Goal: Information Seeking & Learning: Find specific fact

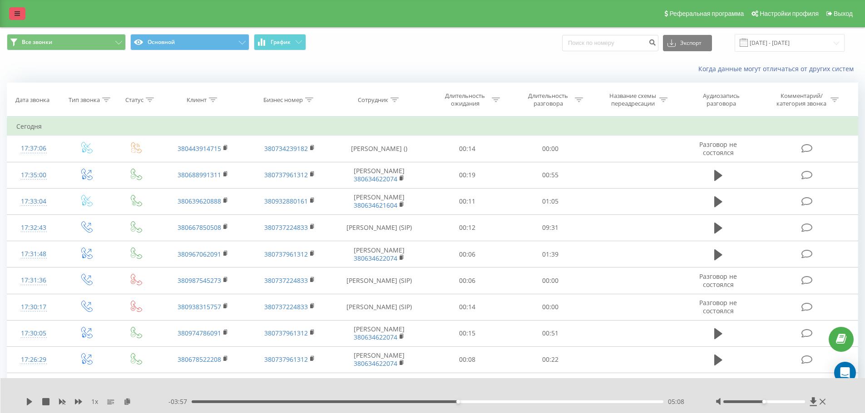
click at [14, 15] on link at bounding box center [17, 13] width 16 height 13
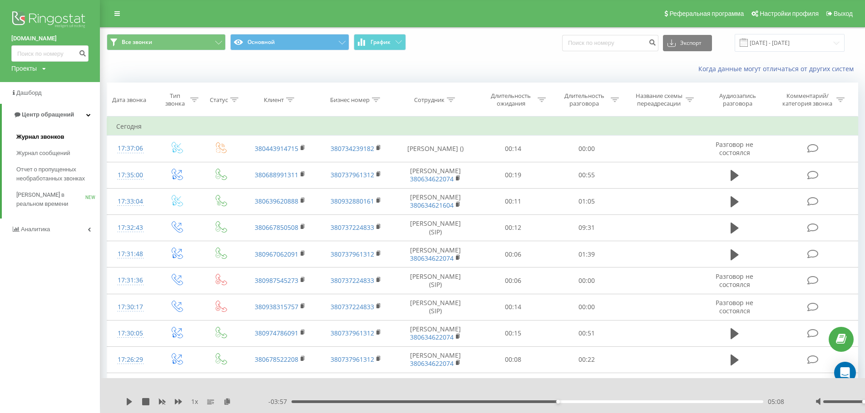
click at [39, 135] on span "Журнал звонков" at bounding box center [40, 137] width 48 height 9
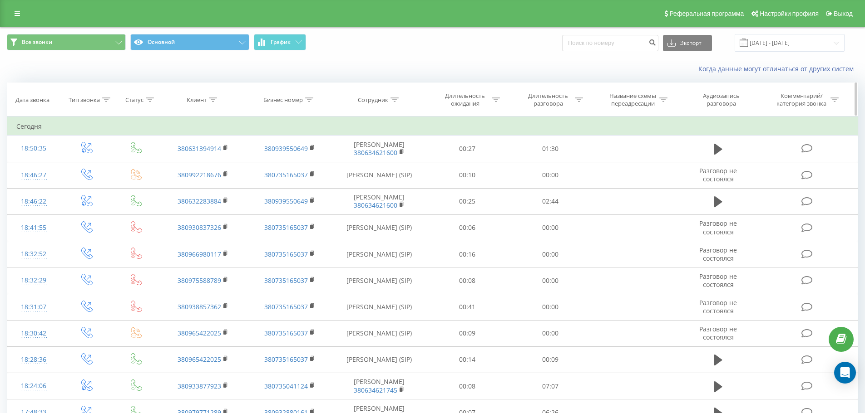
click at [395, 103] on div at bounding box center [394, 100] width 8 height 8
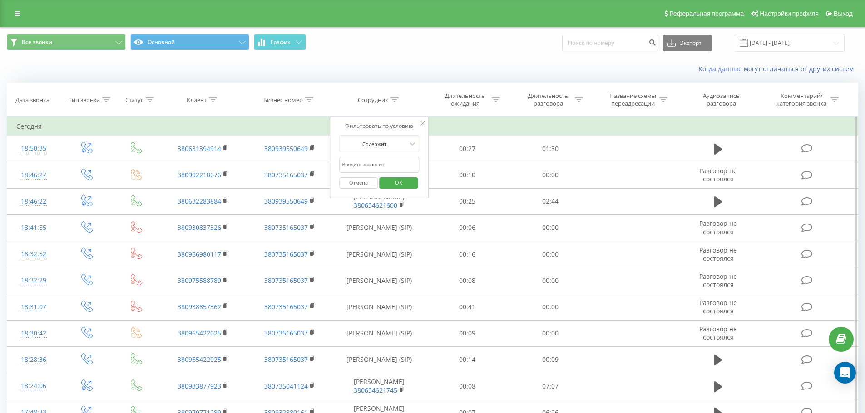
click at [373, 162] on input "text" at bounding box center [379, 165] width 80 height 16
type input "солонар"
click at [400, 182] on span "OK" at bounding box center [398, 183] width 25 height 14
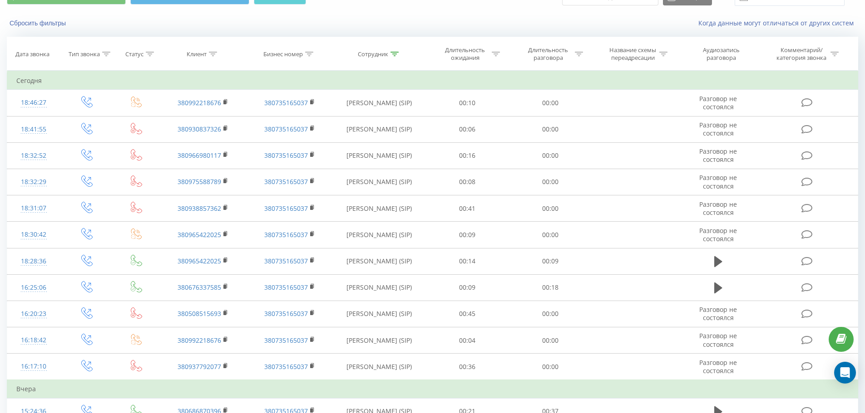
scroll to position [45, 0]
click at [395, 54] on icon at bounding box center [394, 54] width 8 height 5
drag, startPoint x: 388, startPoint y: 116, endPoint x: 340, endPoint y: 122, distance: 48.9
click at [340, 122] on input "солонар" at bounding box center [379, 120] width 80 height 16
click at [351, 118] on input "text" at bounding box center [379, 120] width 80 height 16
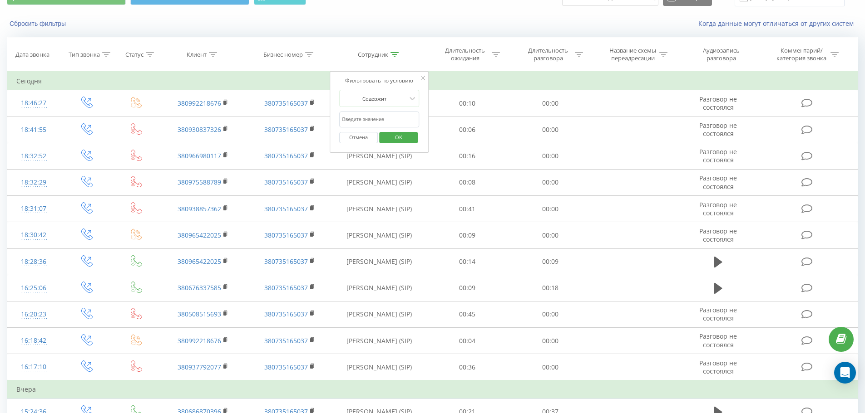
type input "[PERSON_NAME]"
click at [395, 137] on span "OK" at bounding box center [398, 137] width 25 height 14
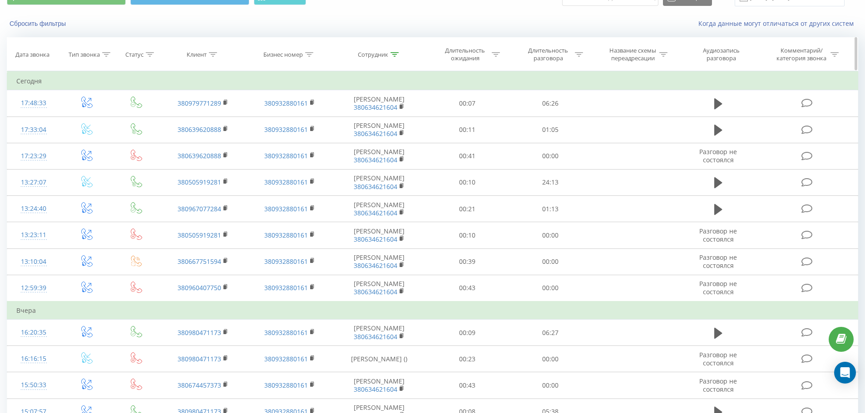
click at [393, 54] on icon at bounding box center [394, 54] width 8 height 5
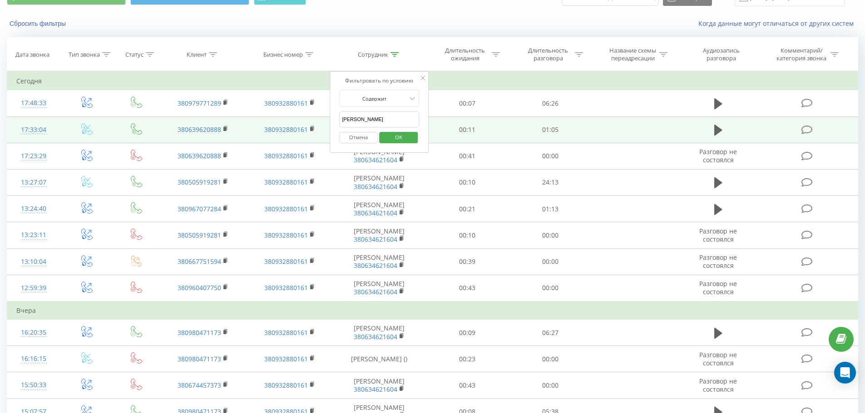
drag, startPoint x: 371, startPoint y: 121, endPoint x: 316, endPoint y: 124, distance: 54.5
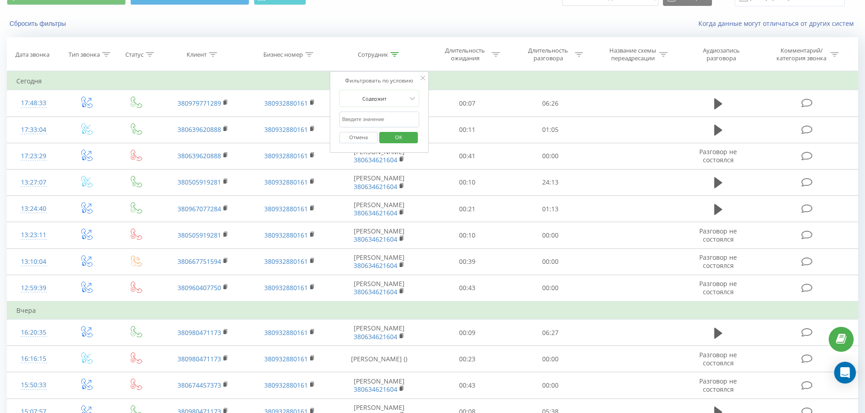
click at [367, 122] on input "text" at bounding box center [379, 120] width 80 height 16
type input "бакалов"
click at [396, 140] on span "OK" at bounding box center [398, 137] width 25 height 14
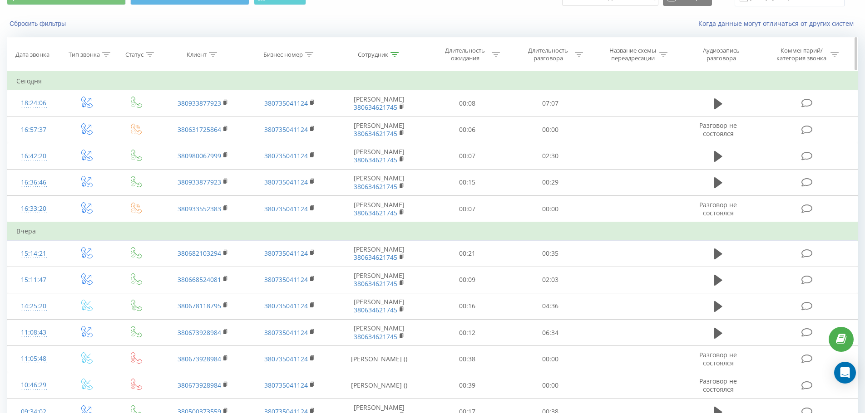
click at [395, 53] on icon at bounding box center [394, 54] width 8 height 5
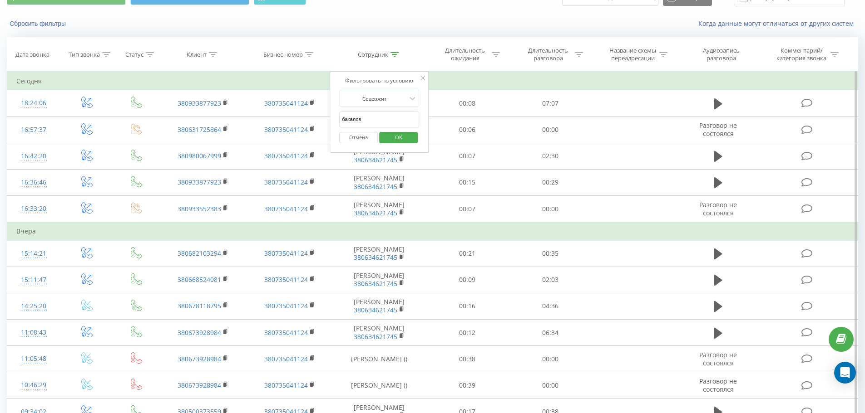
drag, startPoint x: 378, startPoint y: 116, endPoint x: 334, endPoint y: 122, distance: 43.5
click at [333, 122] on div "Фильтровать по условию Содержит [PERSON_NAME] Отмена OK" at bounding box center [378, 112] width 99 height 82
click at [378, 119] on input "text" at bounding box center [379, 120] width 80 height 16
type input "[PERSON_NAME]"
click at [394, 139] on span "OK" at bounding box center [398, 137] width 25 height 14
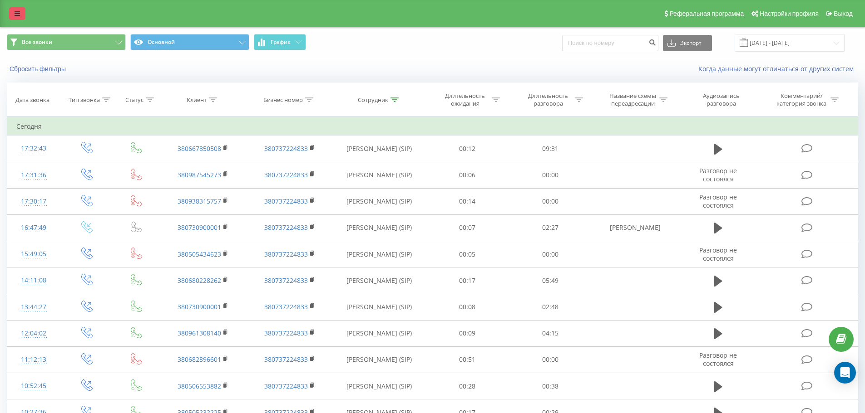
click at [14, 13] on link at bounding box center [17, 13] width 16 height 13
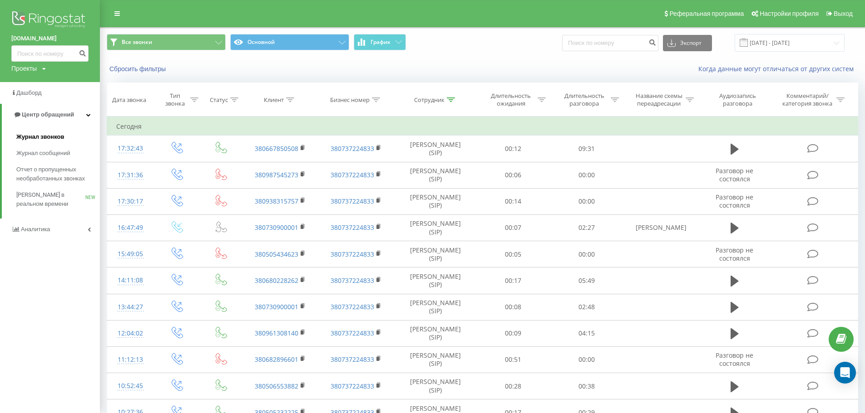
click at [62, 136] on span "Журнал звонков" at bounding box center [40, 137] width 48 height 9
